Goal: Task Accomplishment & Management: Complete application form

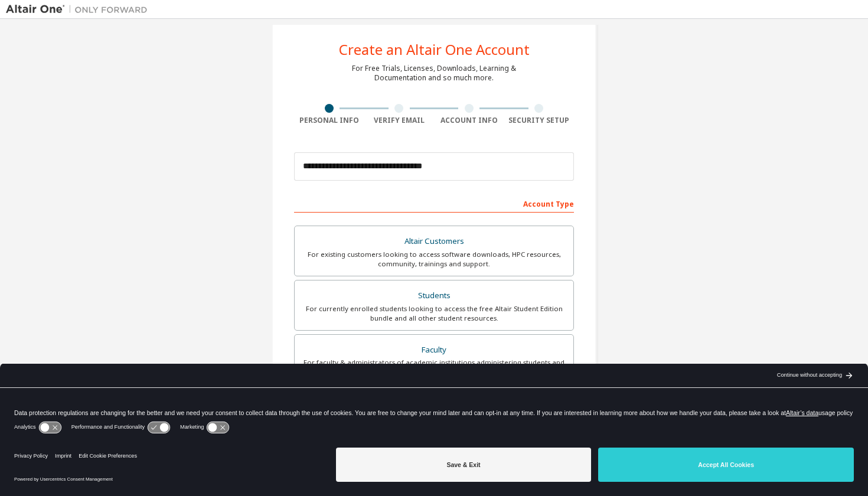
scroll to position [24, 0]
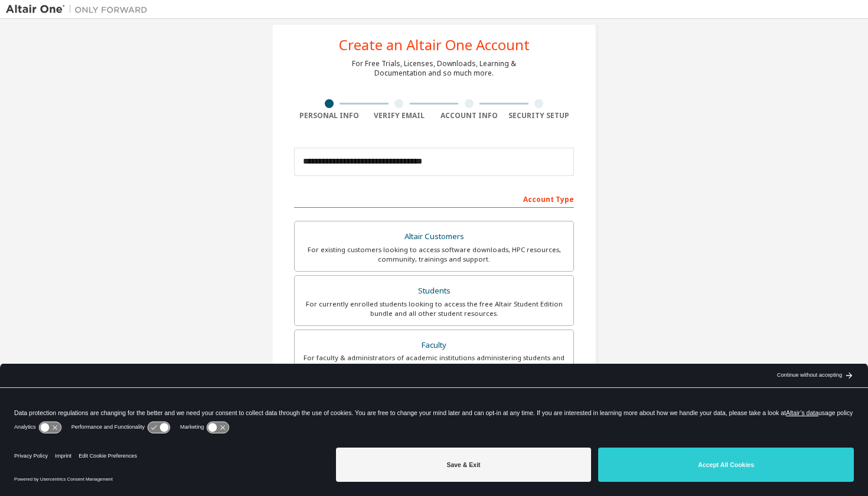
type input "**********"
click at [161, 427] on icon at bounding box center [159, 427] width 22 height 11
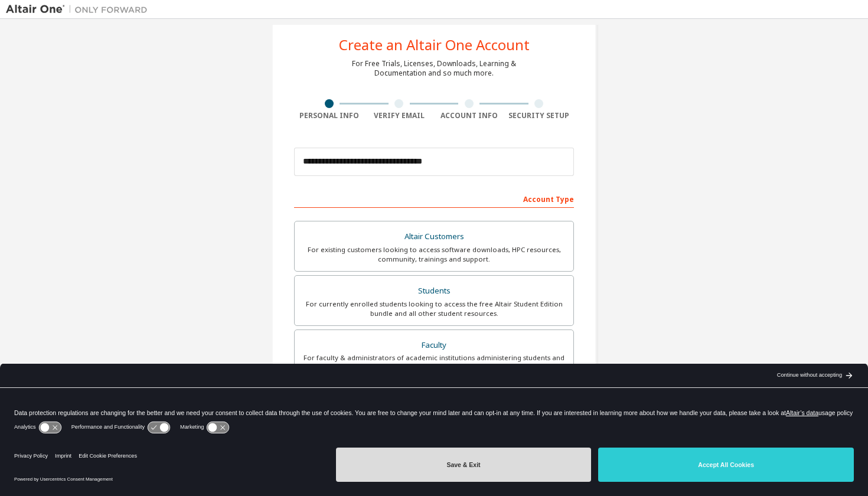
click at [420, 477] on button "Save & Exit" at bounding box center [464, 465] width 256 height 34
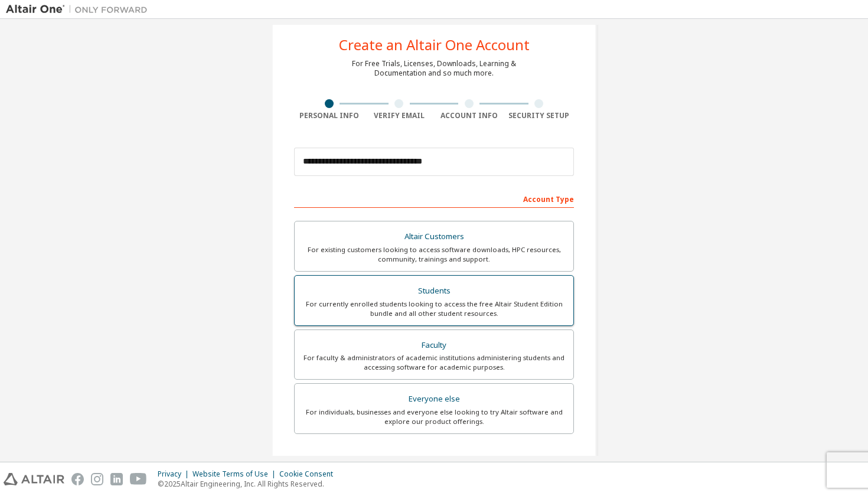
click at [463, 305] on div "For currently enrolled students looking to access the free Altair Student Editi…" at bounding box center [434, 308] width 265 height 19
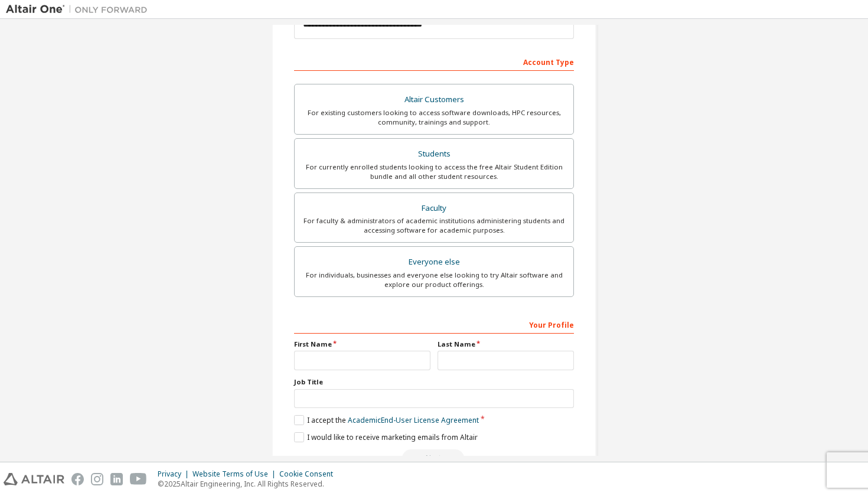
scroll to position [198, 0]
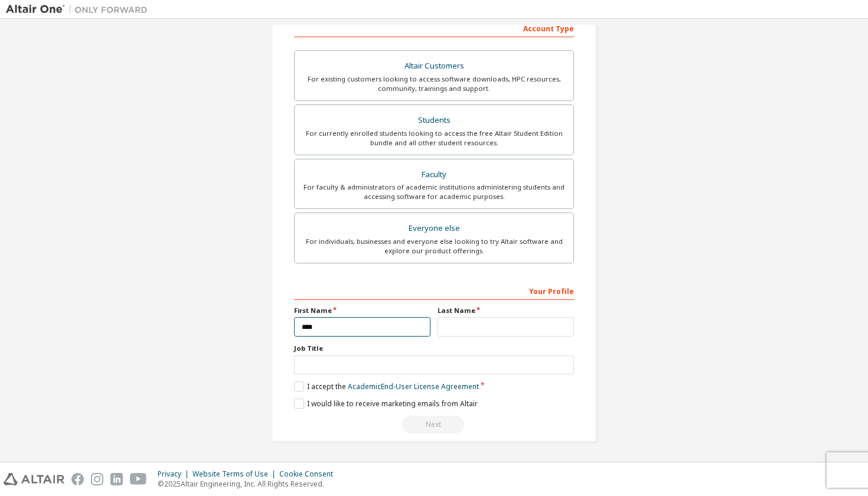
type input "****"
type input "********"
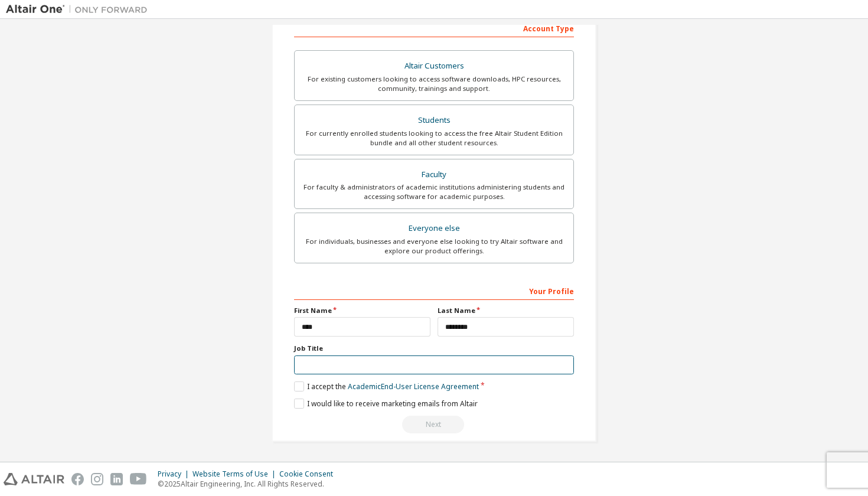
scroll to position [195, 0]
click at [546, 414] on div "Your Profile First Name **** Last Name ******** Job Title Please provide State/…" at bounding box center [434, 357] width 280 height 153
click at [296, 387] on label "I accept the Academic End-User License Agreement" at bounding box center [386, 387] width 185 height 10
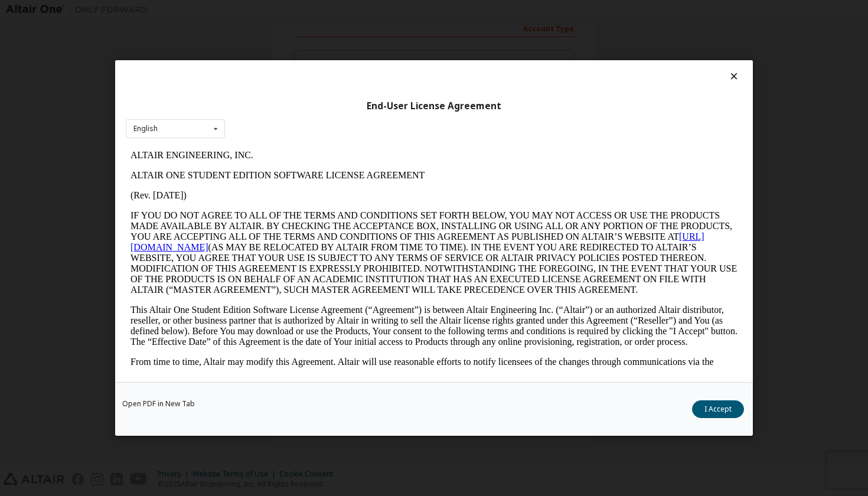
scroll to position [0, 0]
click at [706, 409] on button "I Accept" at bounding box center [718, 409] width 52 height 18
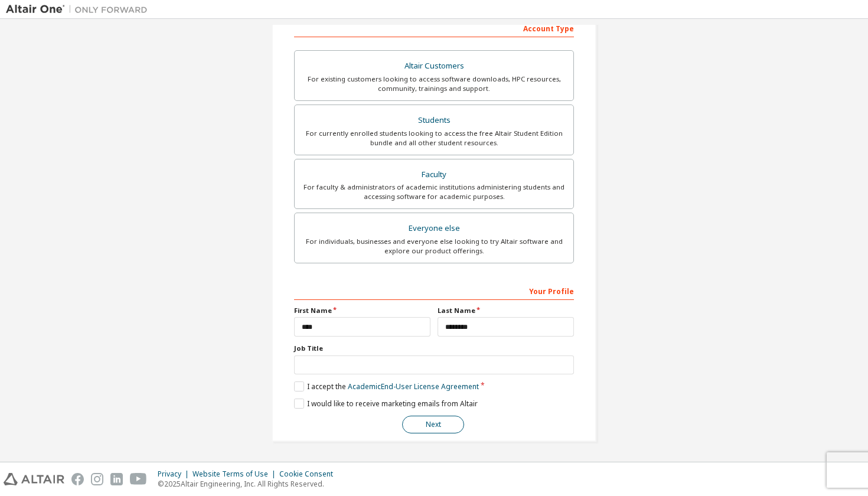
scroll to position [195, 0]
click at [426, 429] on button "Next" at bounding box center [433, 425] width 62 height 18
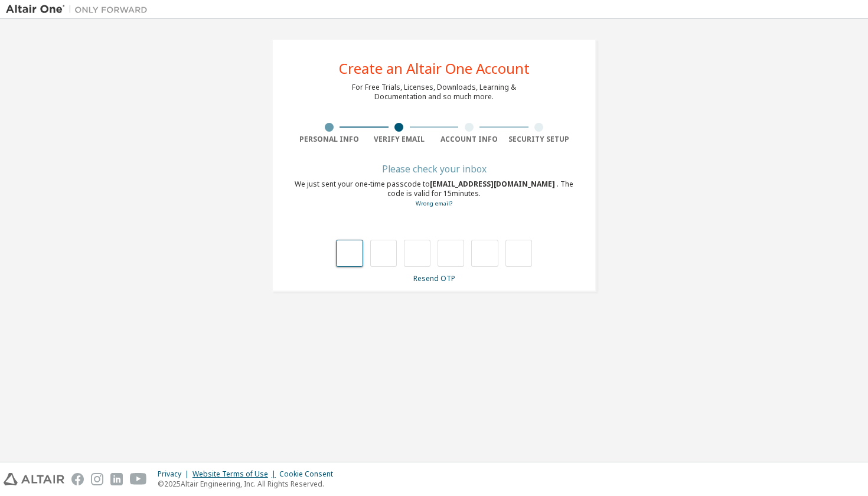
type input "*"
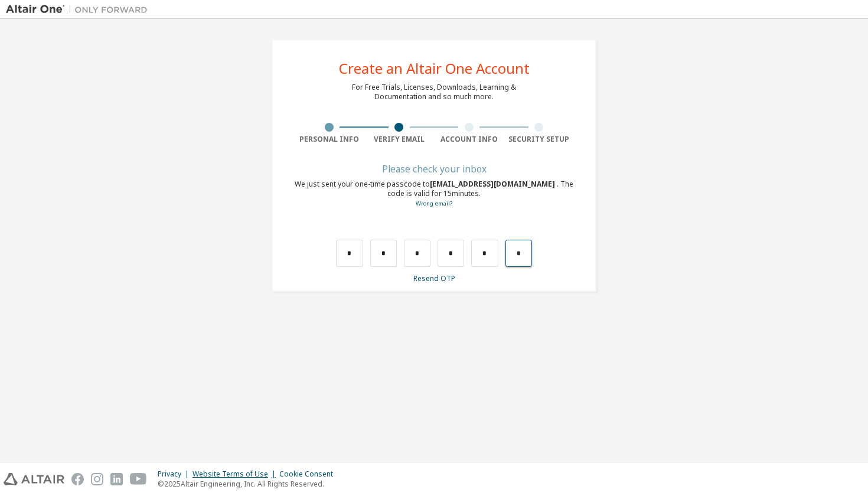
type input "*"
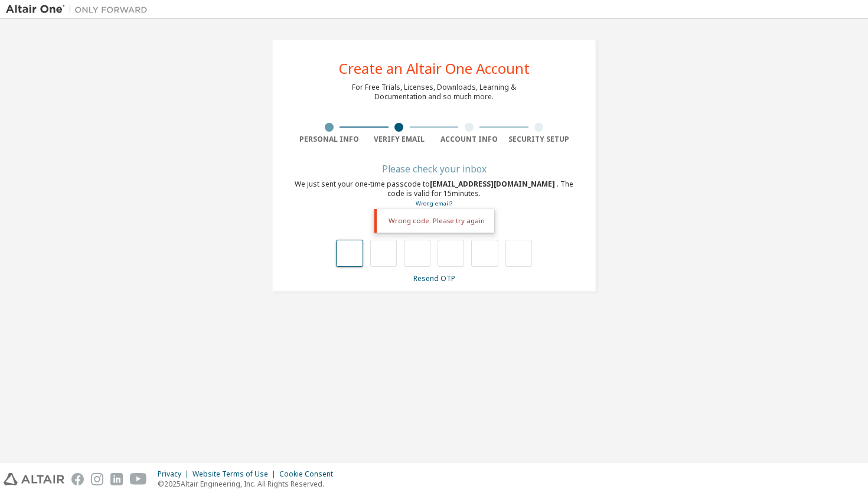
click at [350, 258] on input "text" at bounding box center [349, 253] width 27 height 27
type input "*"
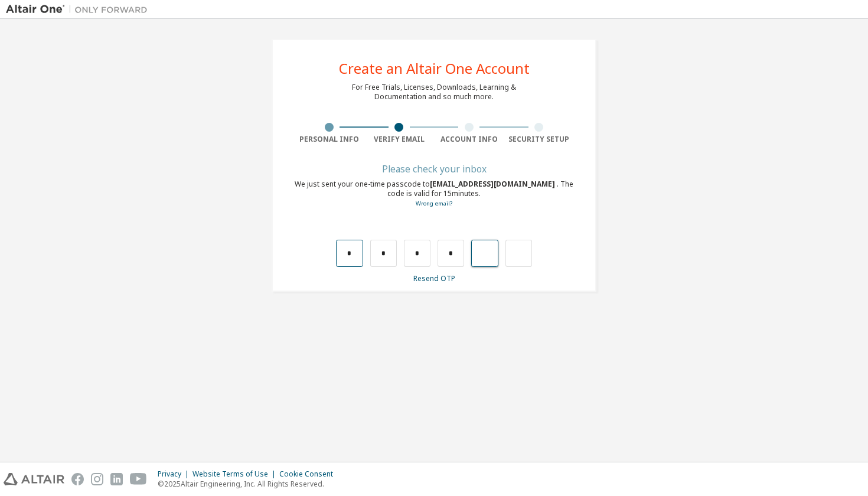
type input "*"
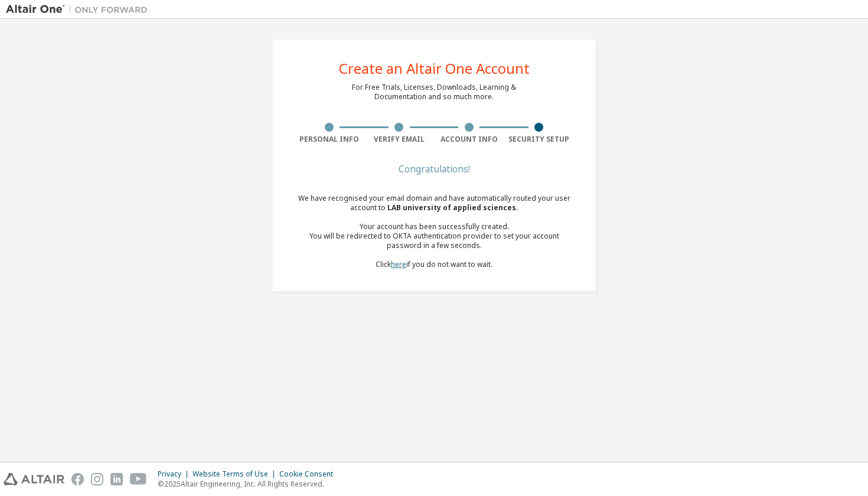
click at [396, 264] on link "here" at bounding box center [398, 264] width 15 height 10
